Goal: Information Seeking & Learning: Learn about a topic

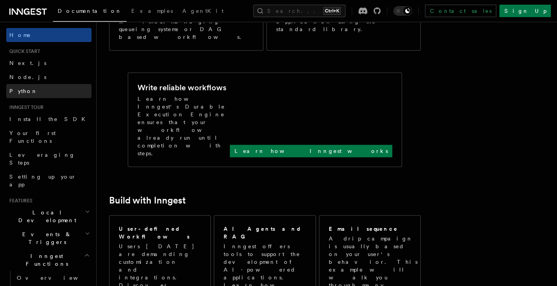
click at [47, 94] on link "Python" at bounding box center [48, 91] width 85 height 14
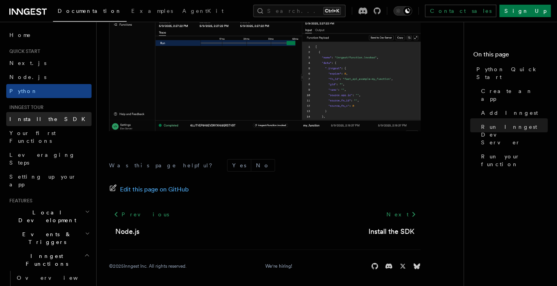
click at [39, 120] on span "Install the SDK" at bounding box center [49, 119] width 81 height 6
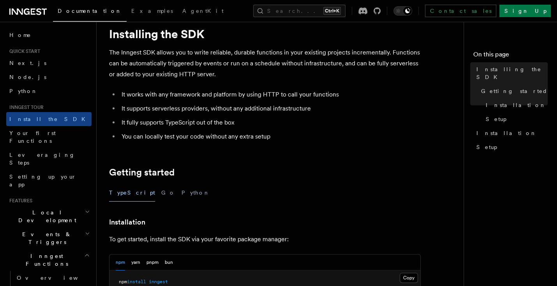
scroll to position [80, 0]
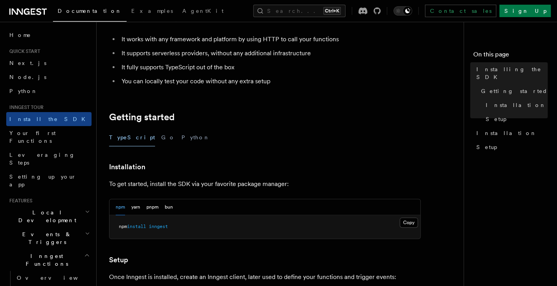
click at [139, 142] on div "TypeScript Go Python" at bounding box center [264, 138] width 311 height 18
click at [161, 140] on button "Go" at bounding box center [168, 138] width 14 height 18
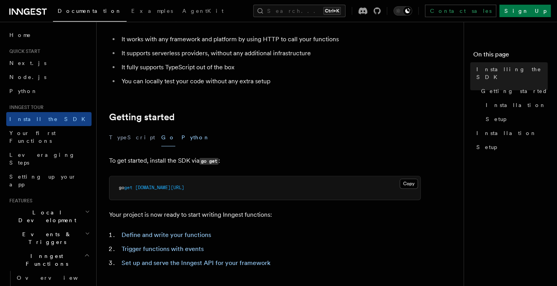
click at [181, 140] on button "Python" at bounding box center [195, 138] width 28 height 18
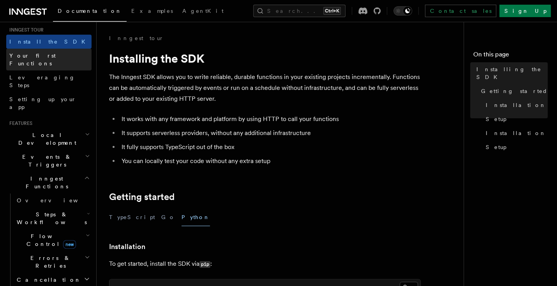
scroll to position [80, 0]
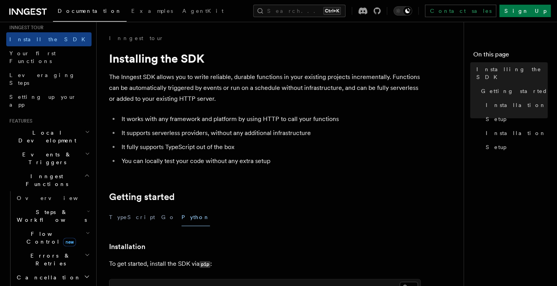
click at [63, 148] on h2 "Events & Triggers" at bounding box center [48, 159] width 85 height 22
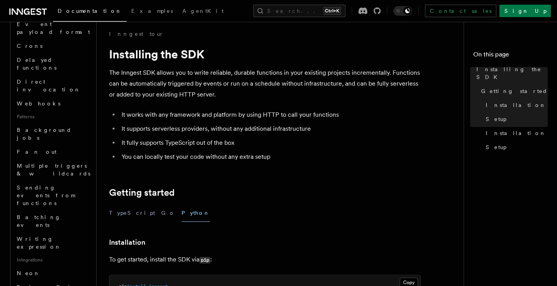
scroll to position [0, 0]
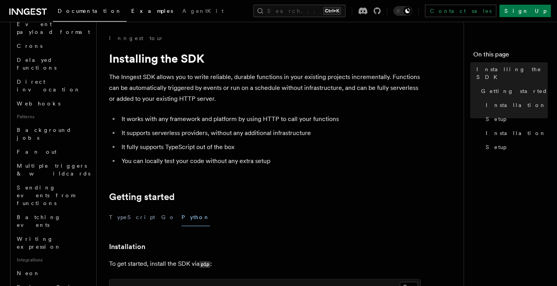
click at [131, 10] on span "Examples" at bounding box center [152, 11] width 42 height 6
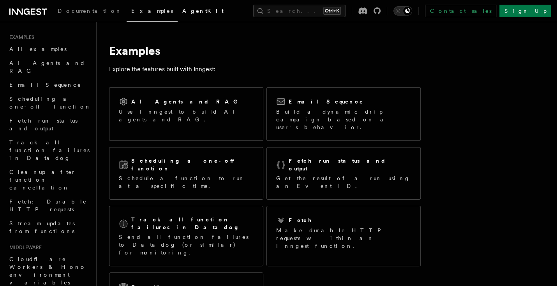
click at [182, 12] on span "AgentKit" at bounding box center [202, 11] width 41 height 6
